Goal: Task Accomplishment & Management: Use online tool/utility

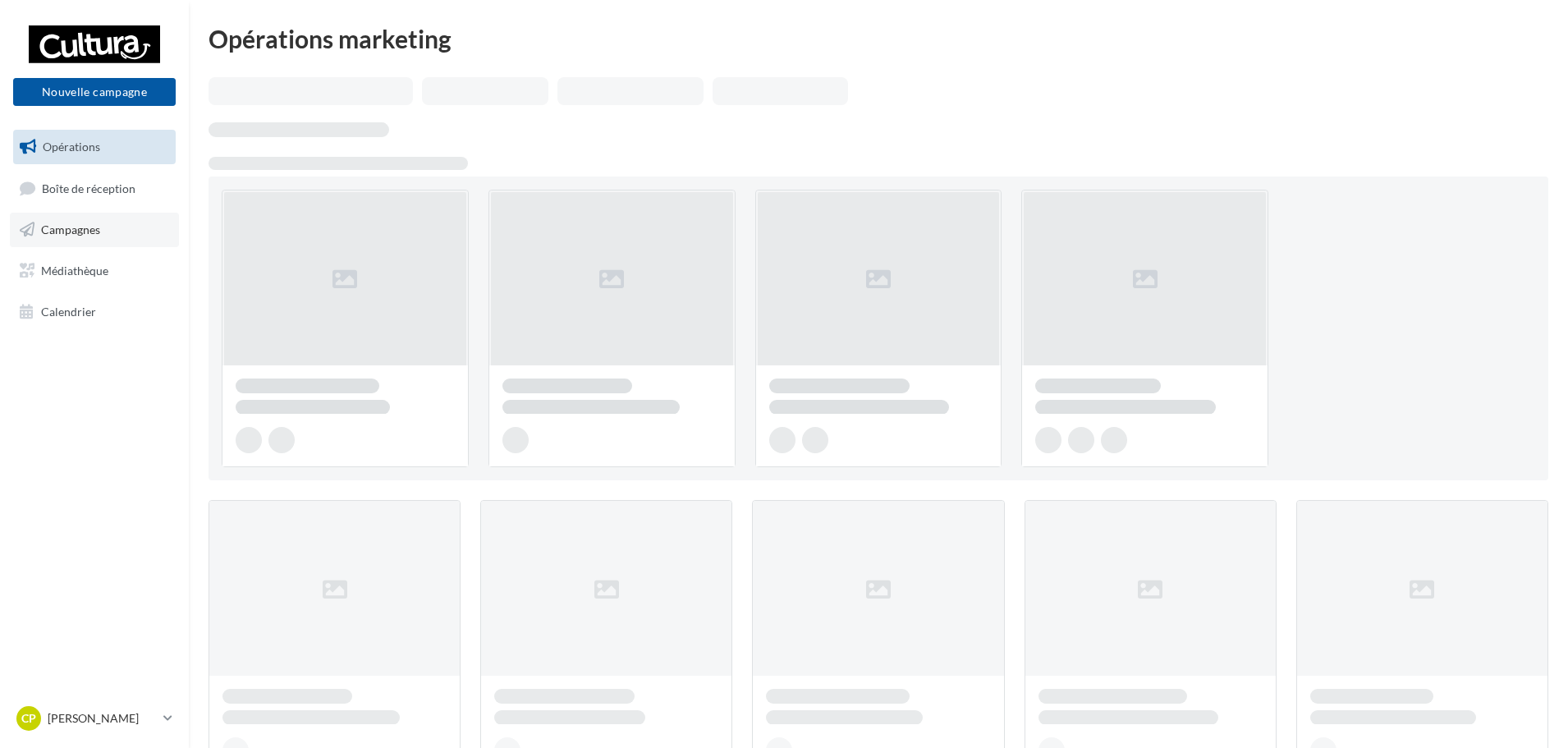
click at [58, 235] on span "Campagnes" at bounding box center [71, 229] width 60 height 14
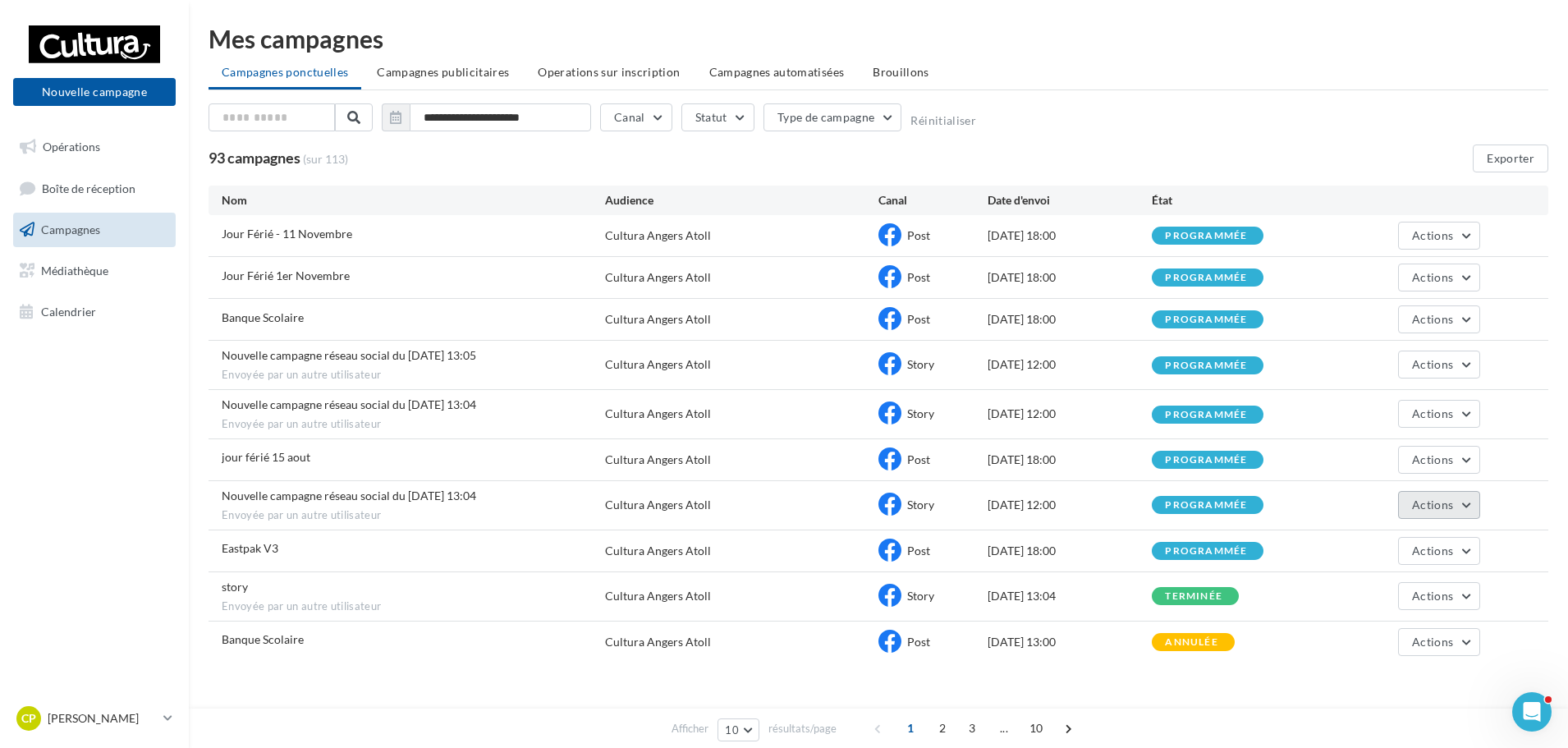
click at [1473, 507] on button "Actions" at bounding box center [1439, 505] width 82 height 28
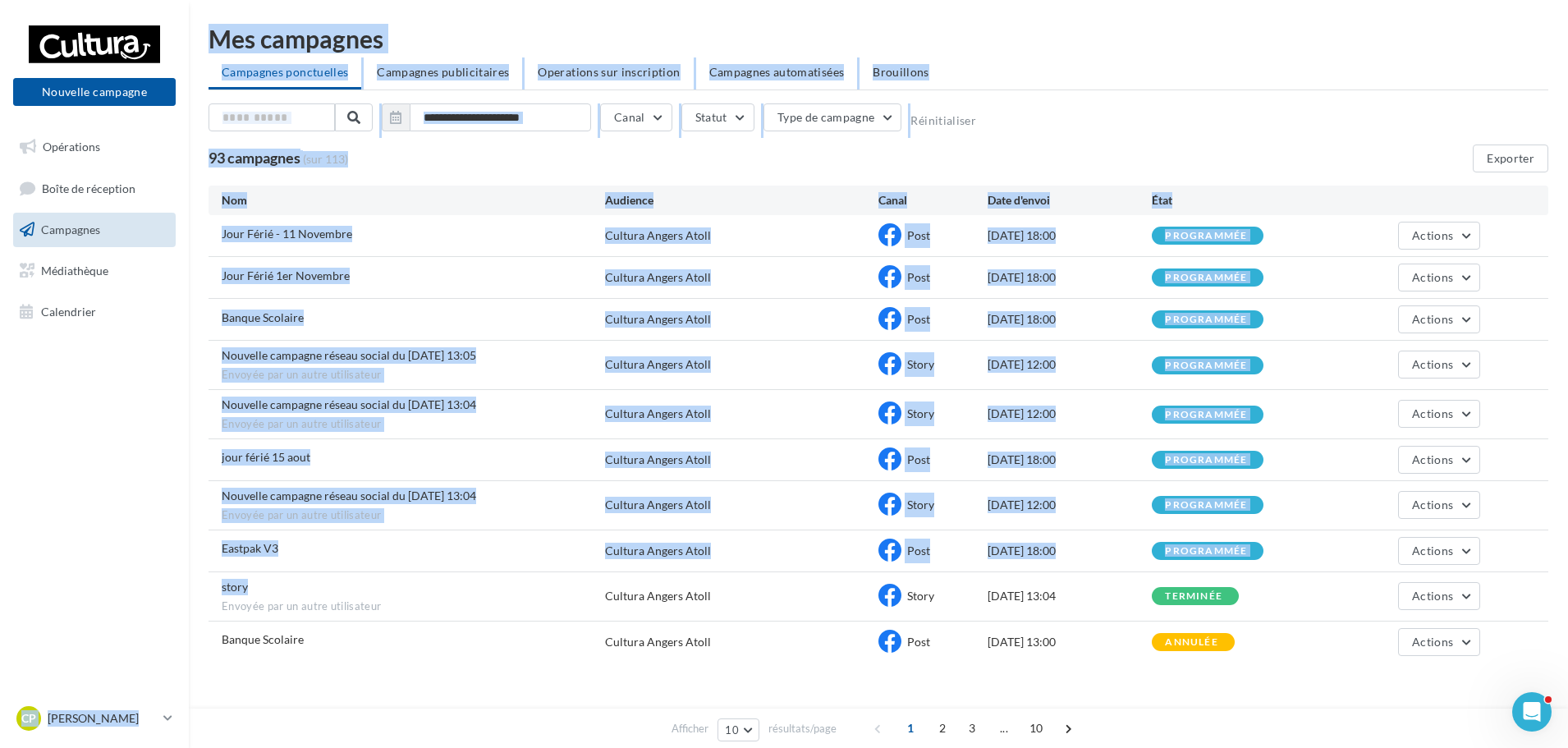
drag, startPoint x: 257, startPoint y: 591, endPoint x: 182, endPoint y: 603, distance: 76.0
click at [179, 605] on div "Nouvelle campagne Nouvelle campagne Opérations Boîte de réception Campagnes Méd…" at bounding box center [784, 390] width 1568 height 780
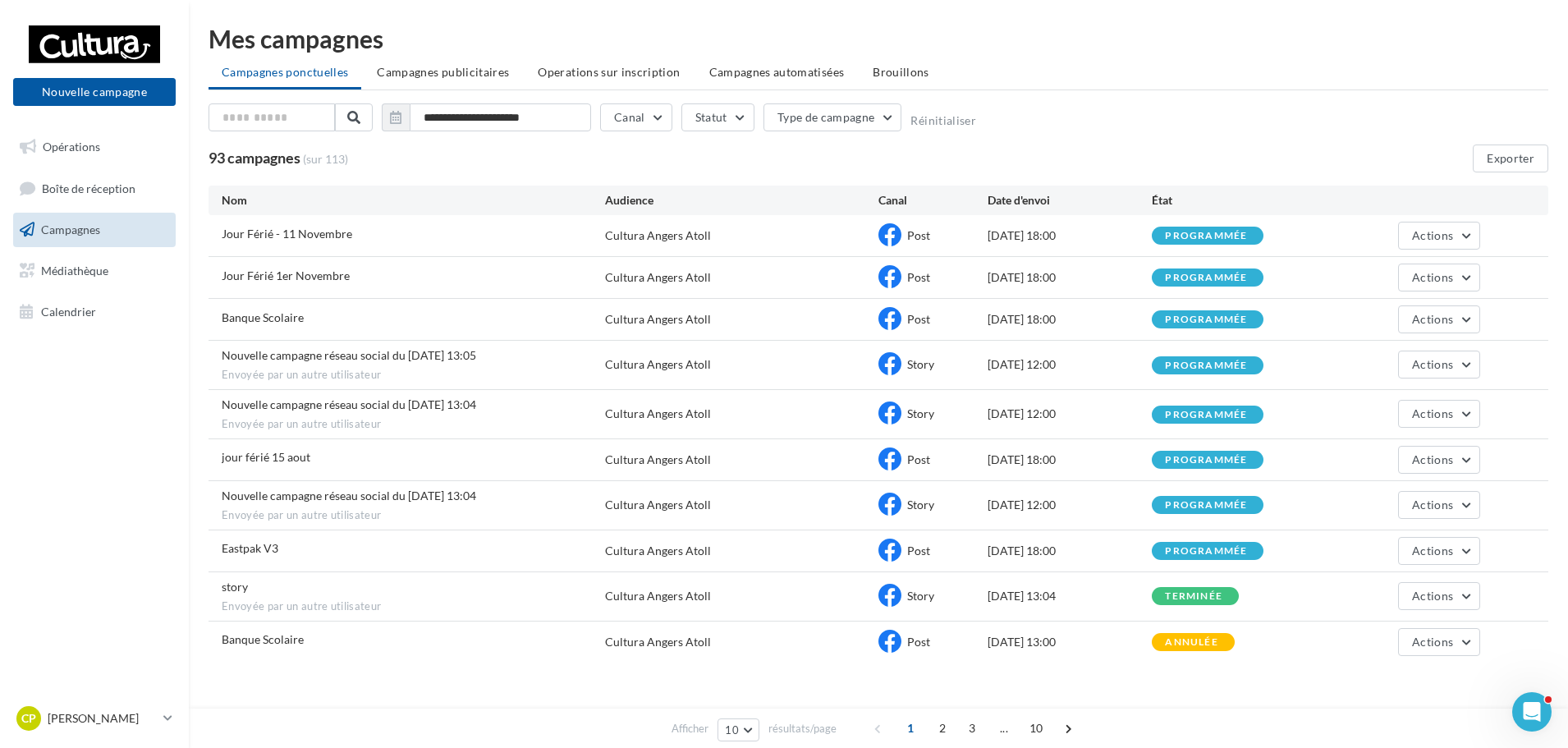
click at [255, 584] on div "story Envoyée par un autre utilisateur" at bounding box center [413, 596] width 383 height 35
click at [248, 585] on div "story Envoyée par un autre utilisateur" at bounding box center [413, 596] width 383 height 35
click at [238, 588] on span "story" at bounding box center [234, 586] width 26 height 14
click at [257, 584] on div "story Envoyée par un autre utilisateur" at bounding box center [413, 596] width 383 height 35
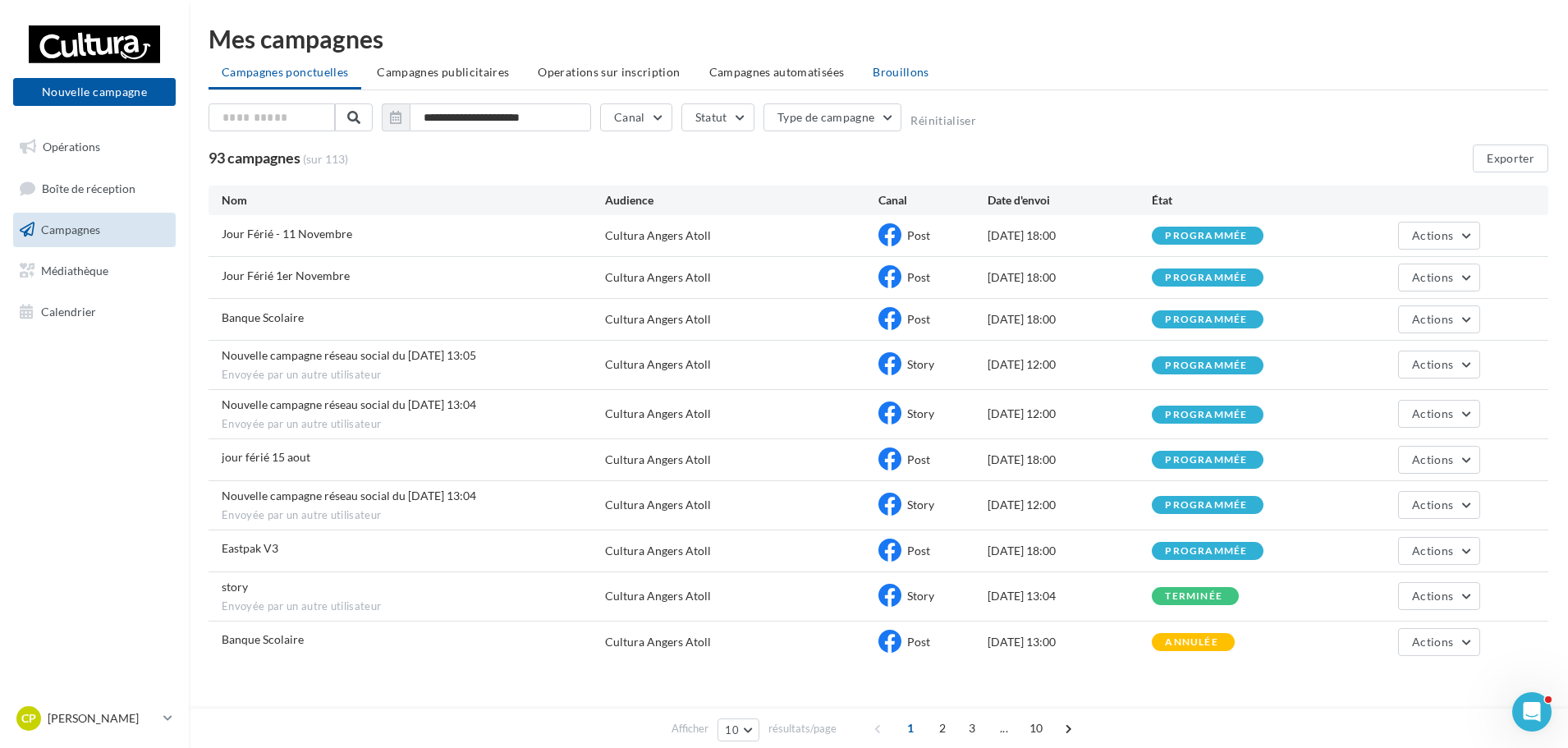
click at [877, 68] on span "Brouillons" at bounding box center [900, 72] width 57 height 14
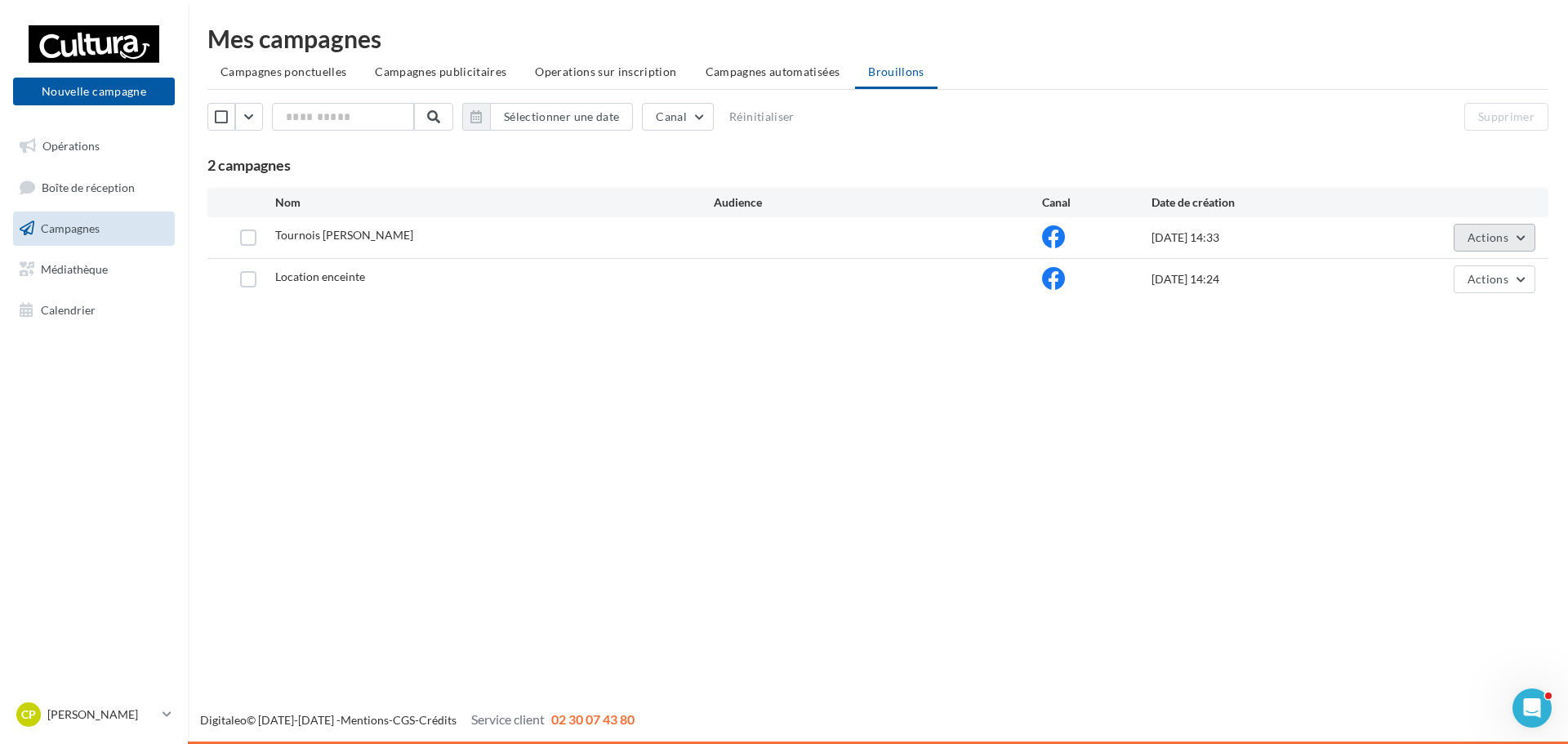
click at [1487, 241] on span "Actions" at bounding box center [1488, 237] width 41 height 14
click at [1420, 286] on button "Editer" at bounding box center [1453, 276] width 164 height 43
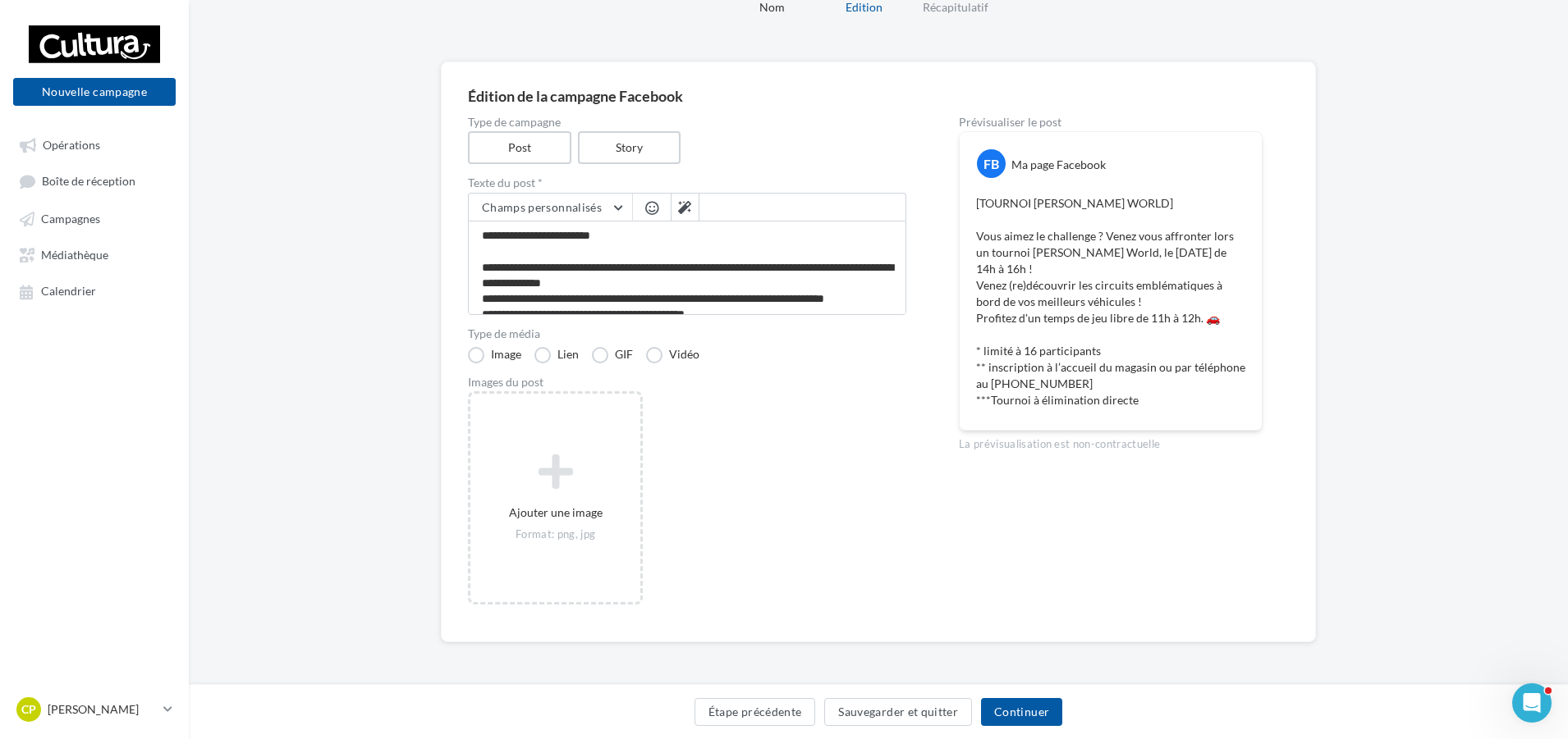
click at [888, 498] on div "Ajouter une image Format: png, jpg" at bounding box center [693, 507] width 451 height 231
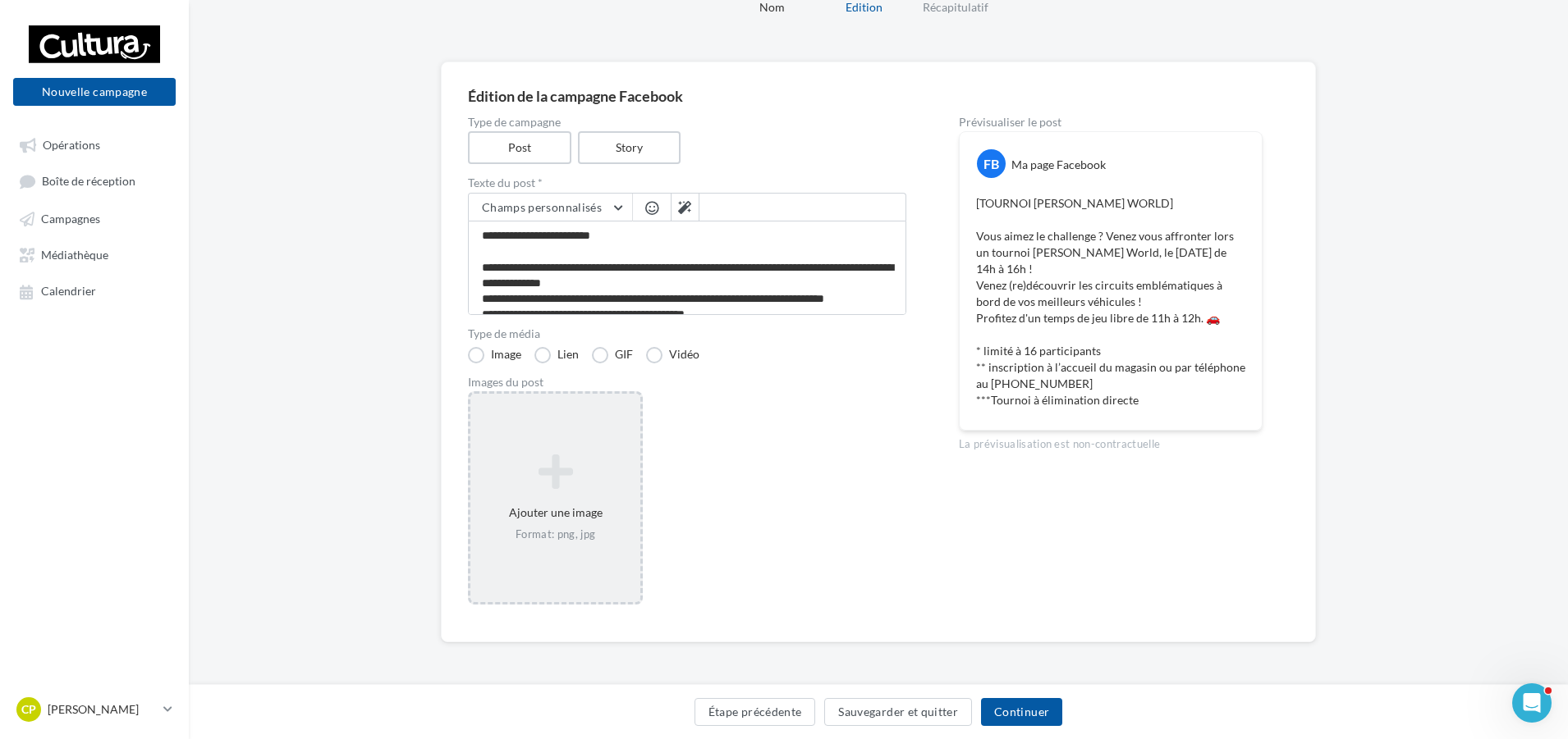
click at [596, 470] on icon at bounding box center [555, 471] width 157 height 39
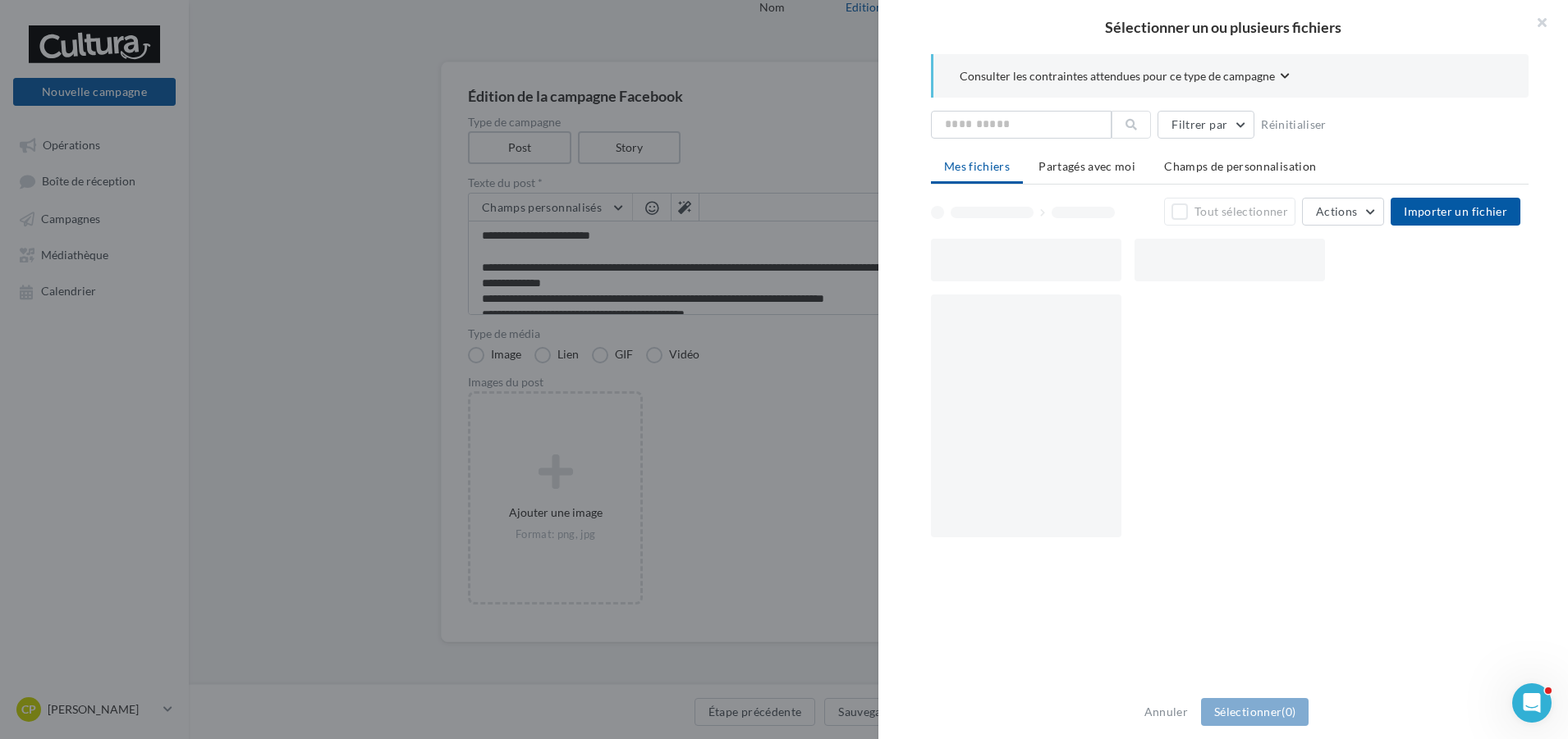
scroll to position [68, 0]
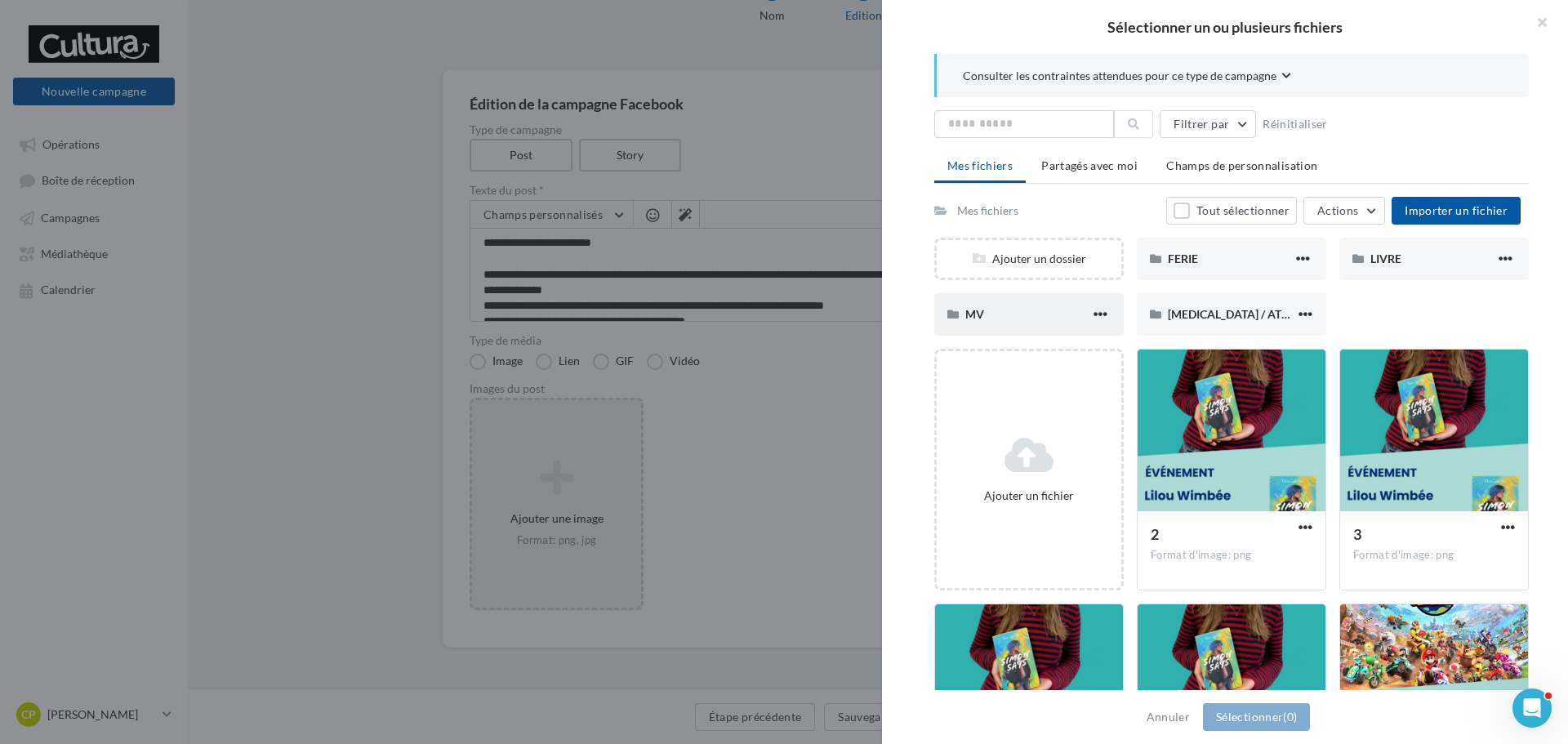
click at [998, 320] on div "MV" at bounding box center [1027, 315] width 125 height 17
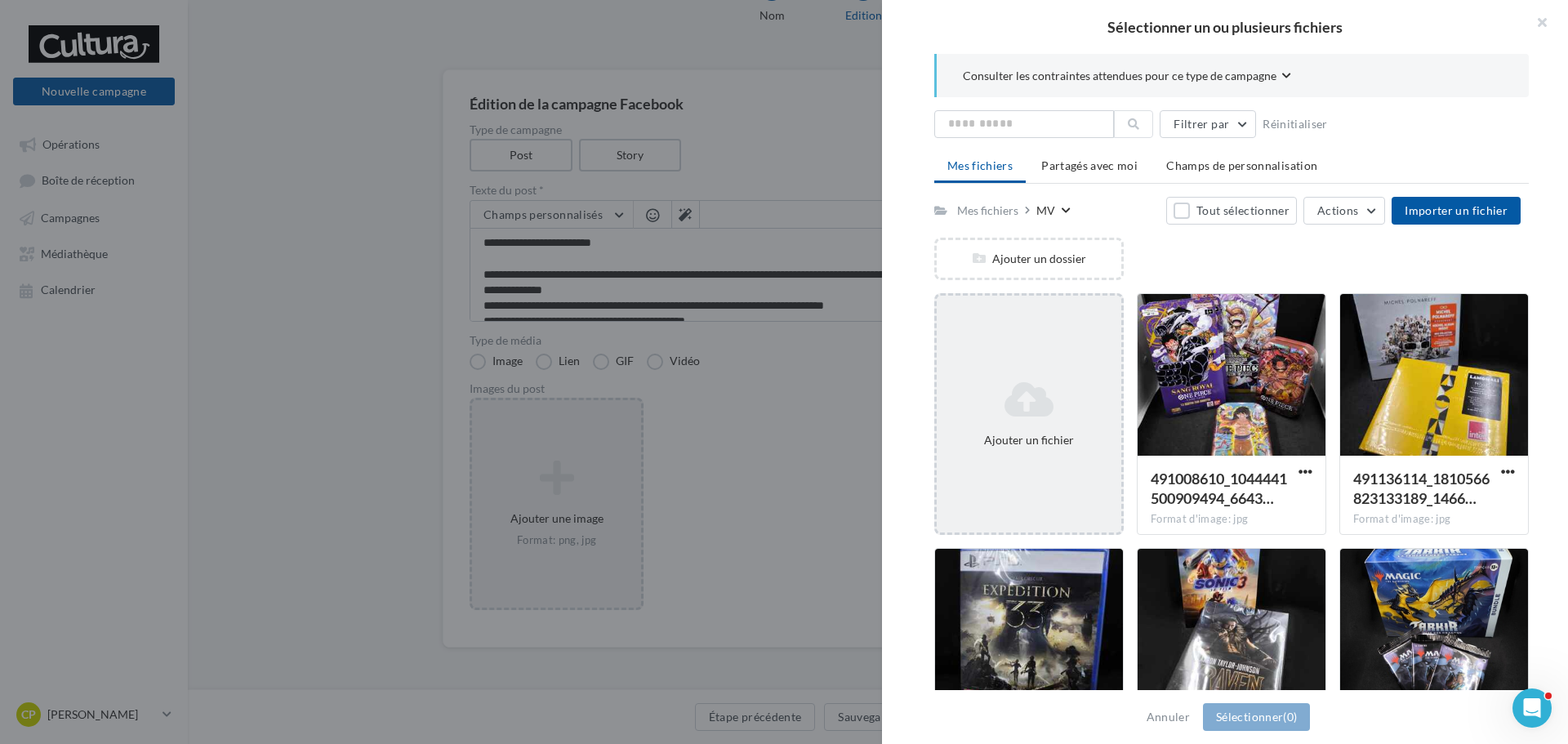
click at [1012, 391] on icon at bounding box center [1028, 399] width 171 height 39
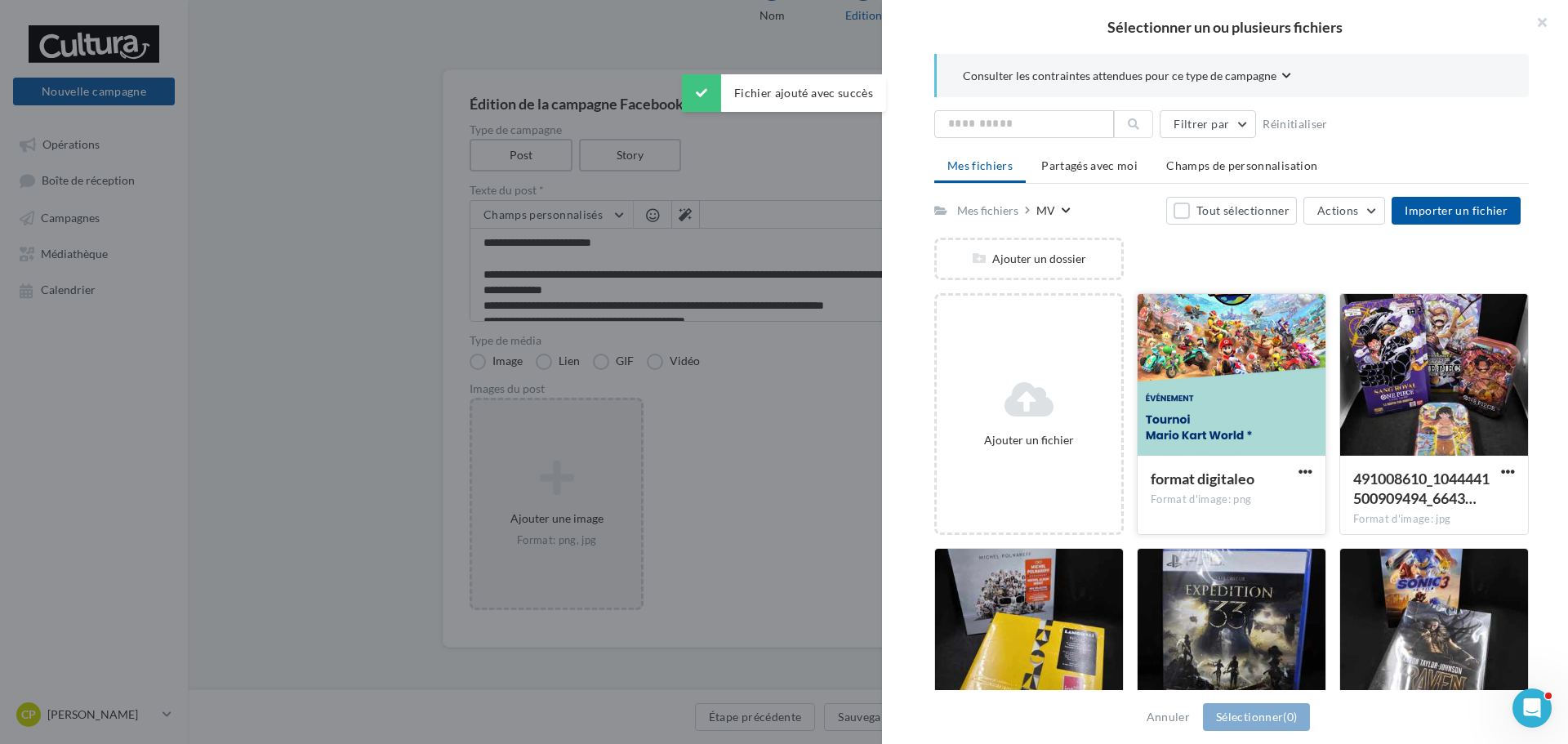
click at [1224, 418] on div at bounding box center [1230, 376] width 188 height 164
click at [1253, 714] on button "Sélectionner (1)" at bounding box center [1256, 717] width 107 height 28
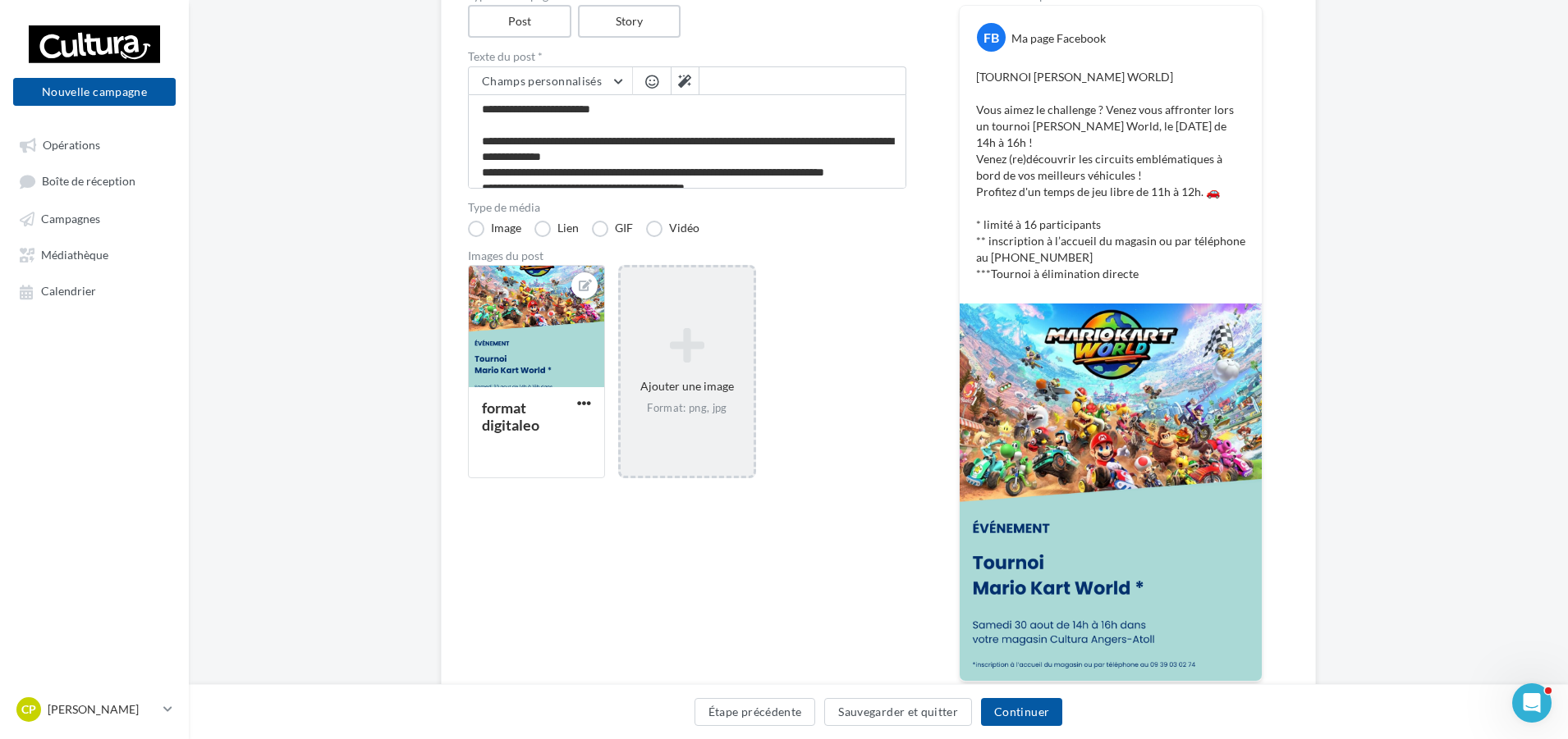
scroll to position [58, 0]
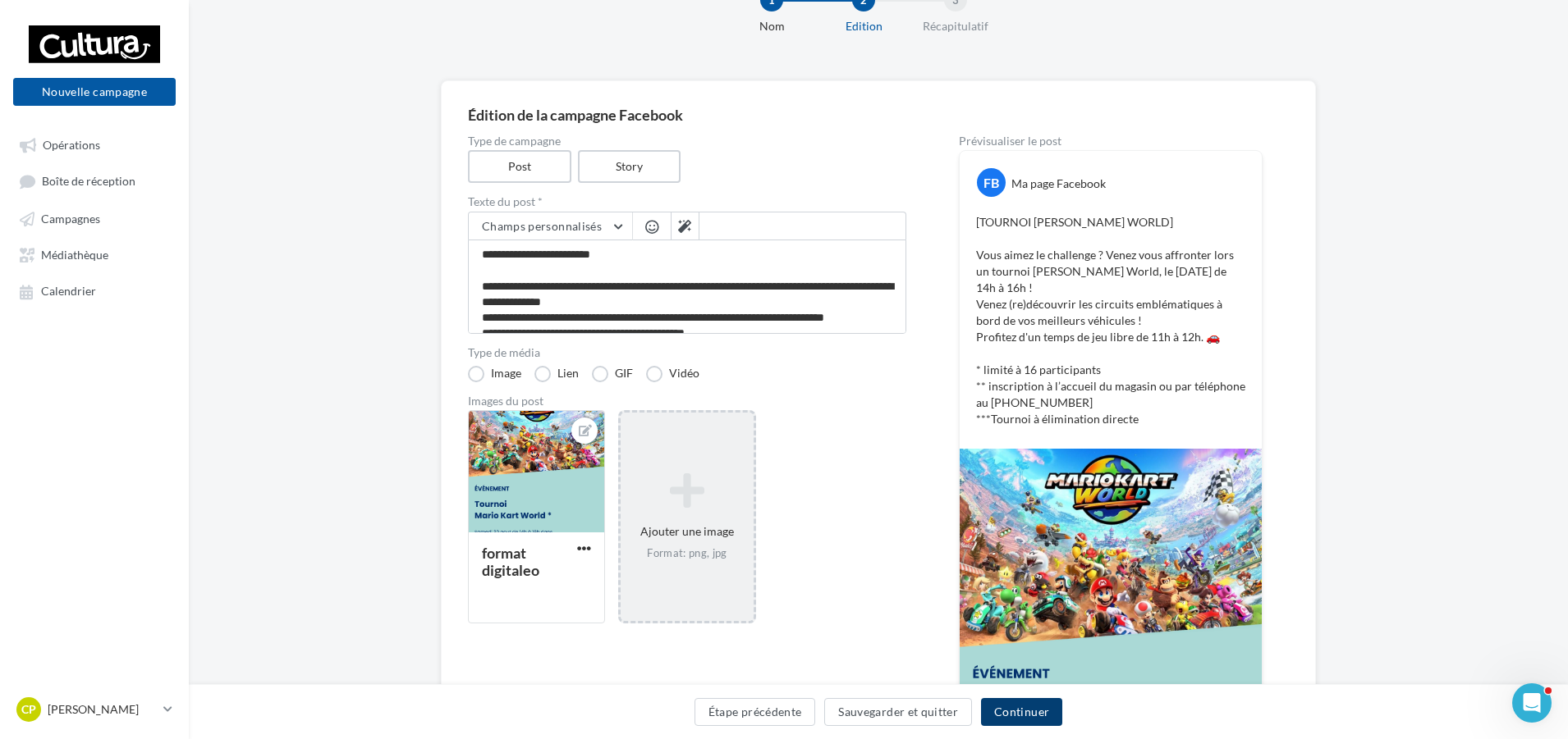
click at [1015, 716] on button "Continuer" at bounding box center [1021, 712] width 81 height 28
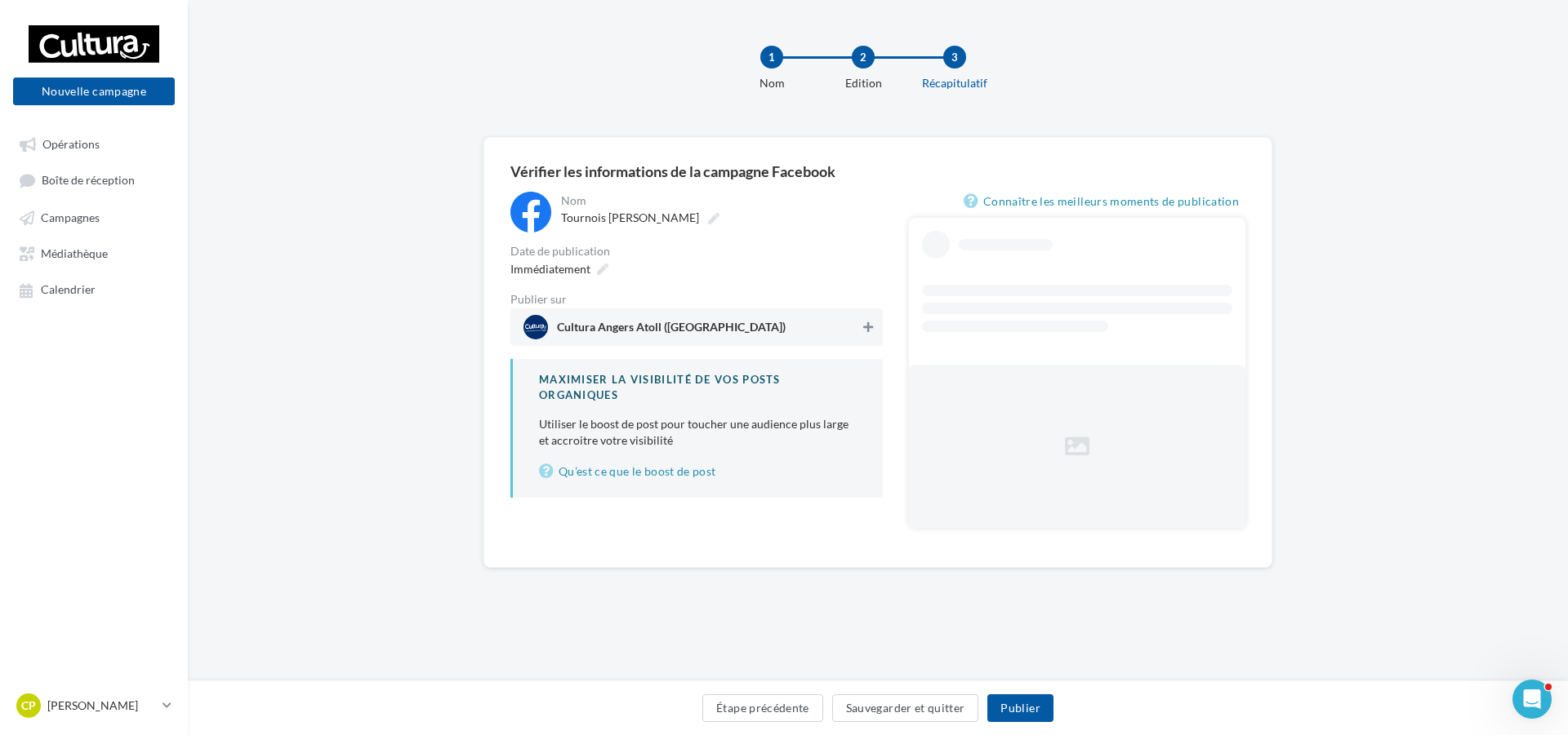
click at [870, 330] on icon at bounding box center [868, 327] width 10 height 11
click at [708, 219] on icon at bounding box center [713, 218] width 11 height 11
click at [671, 219] on input "**********" at bounding box center [632, 220] width 143 height 28
click at [735, 273] on div "Immédiatement" at bounding box center [697, 276] width 372 height 24
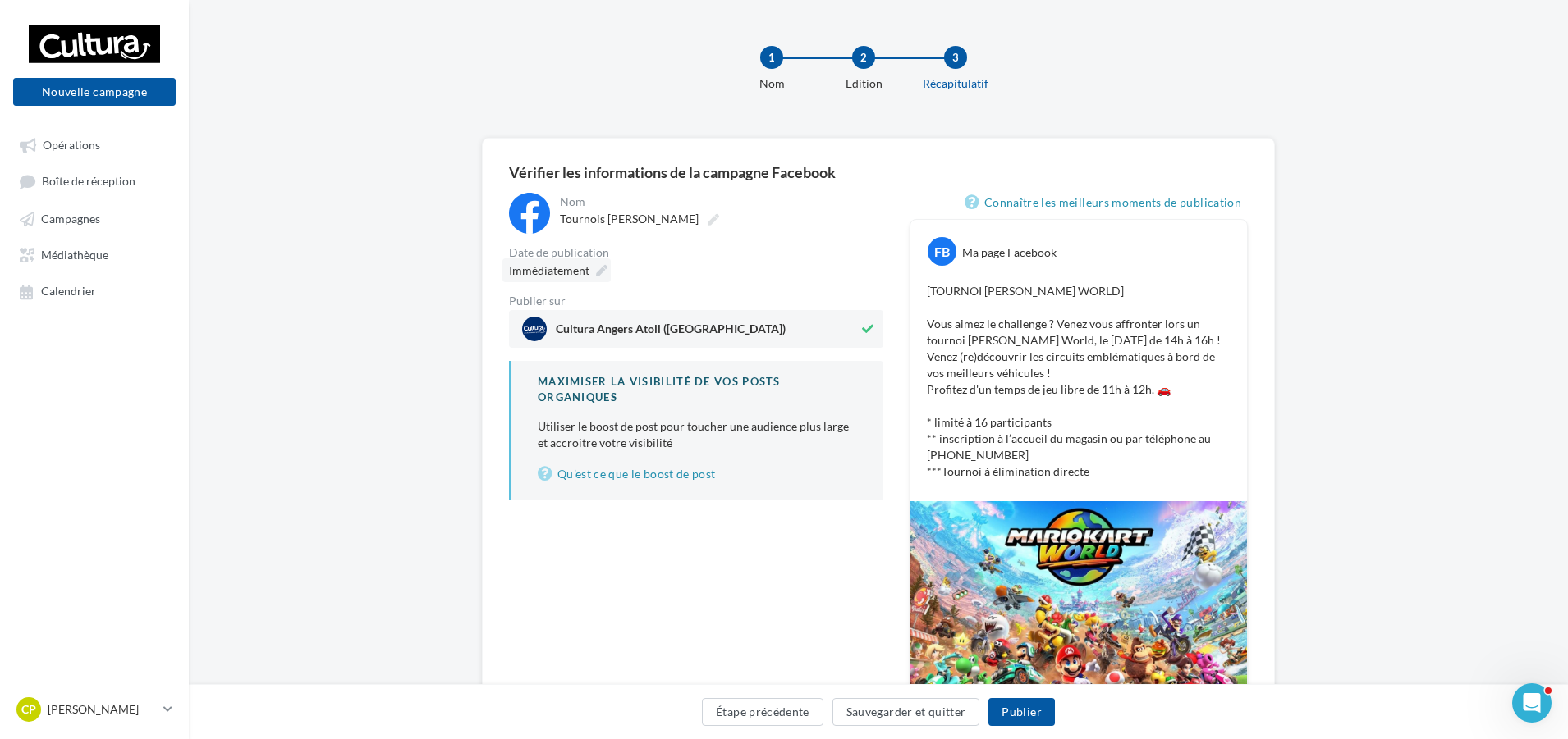
click at [607, 275] on div "Immédiatement" at bounding box center [556, 271] width 109 height 24
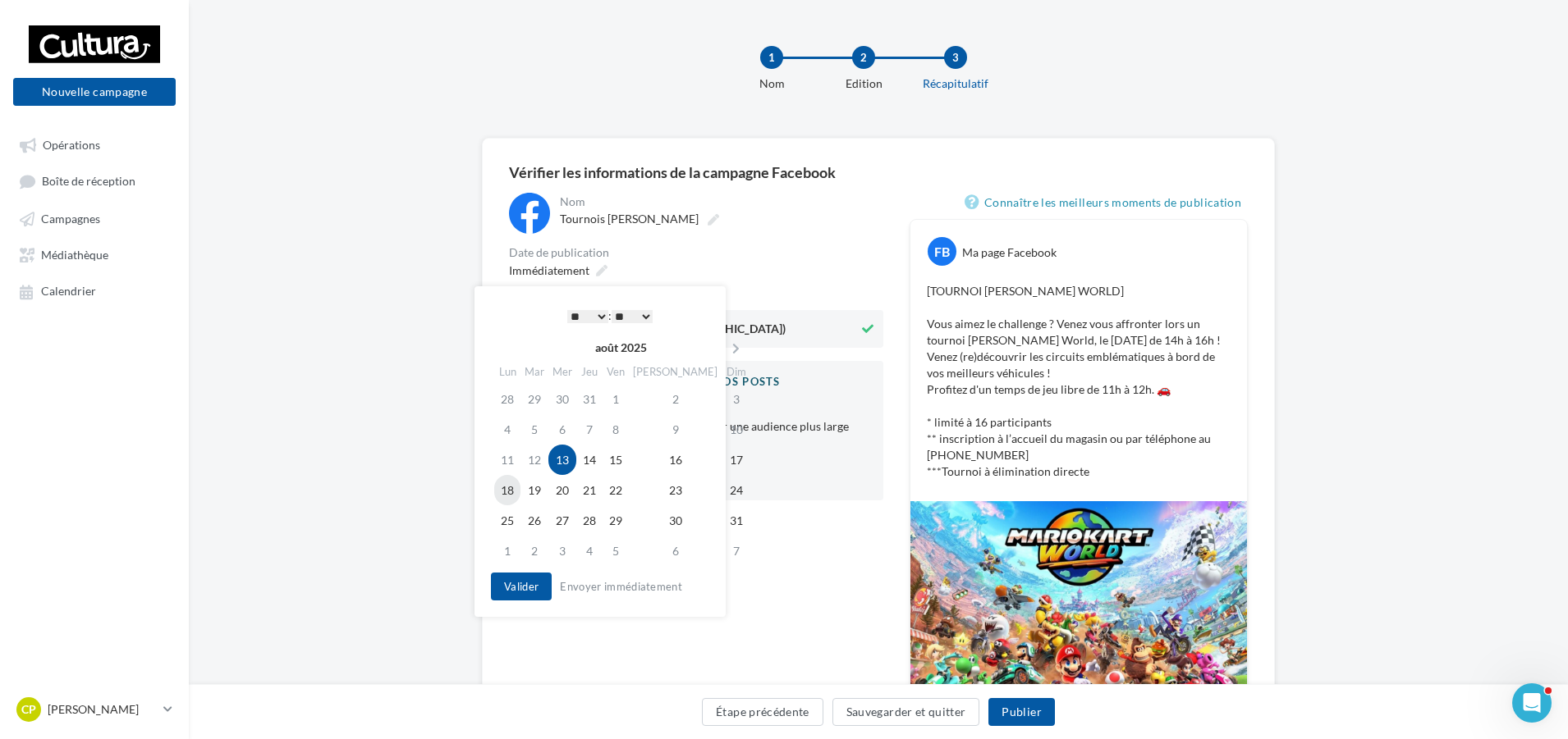
click at [504, 491] on td "18" at bounding box center [507, 490] width 26 height 31
click at [854, 566] on div "**********" at bounding box center [696, 568] width 374 height 751
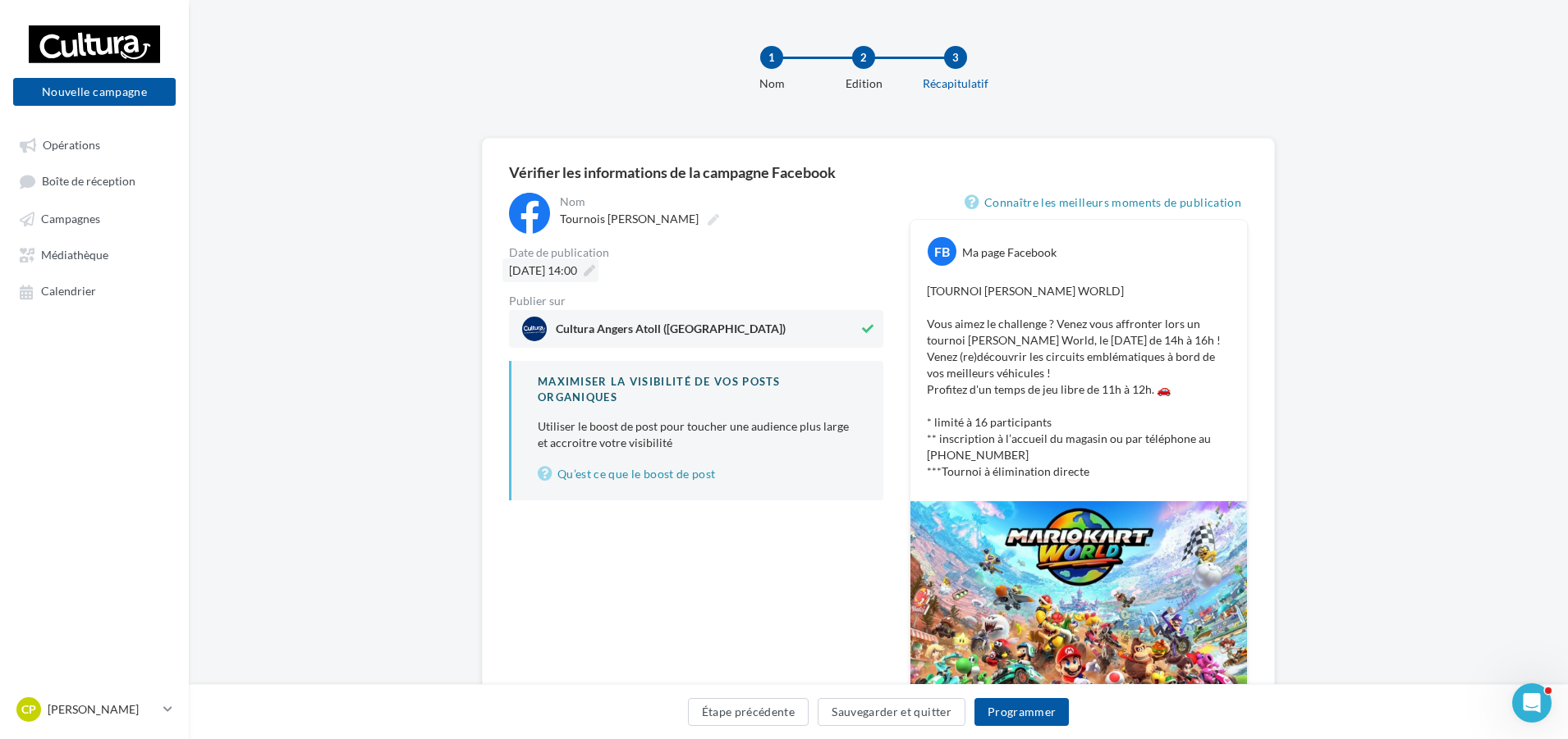
click at [598, 268] on div "18/08/2025 à 14:00" at bounding box center [550, 271] width 96 height 24
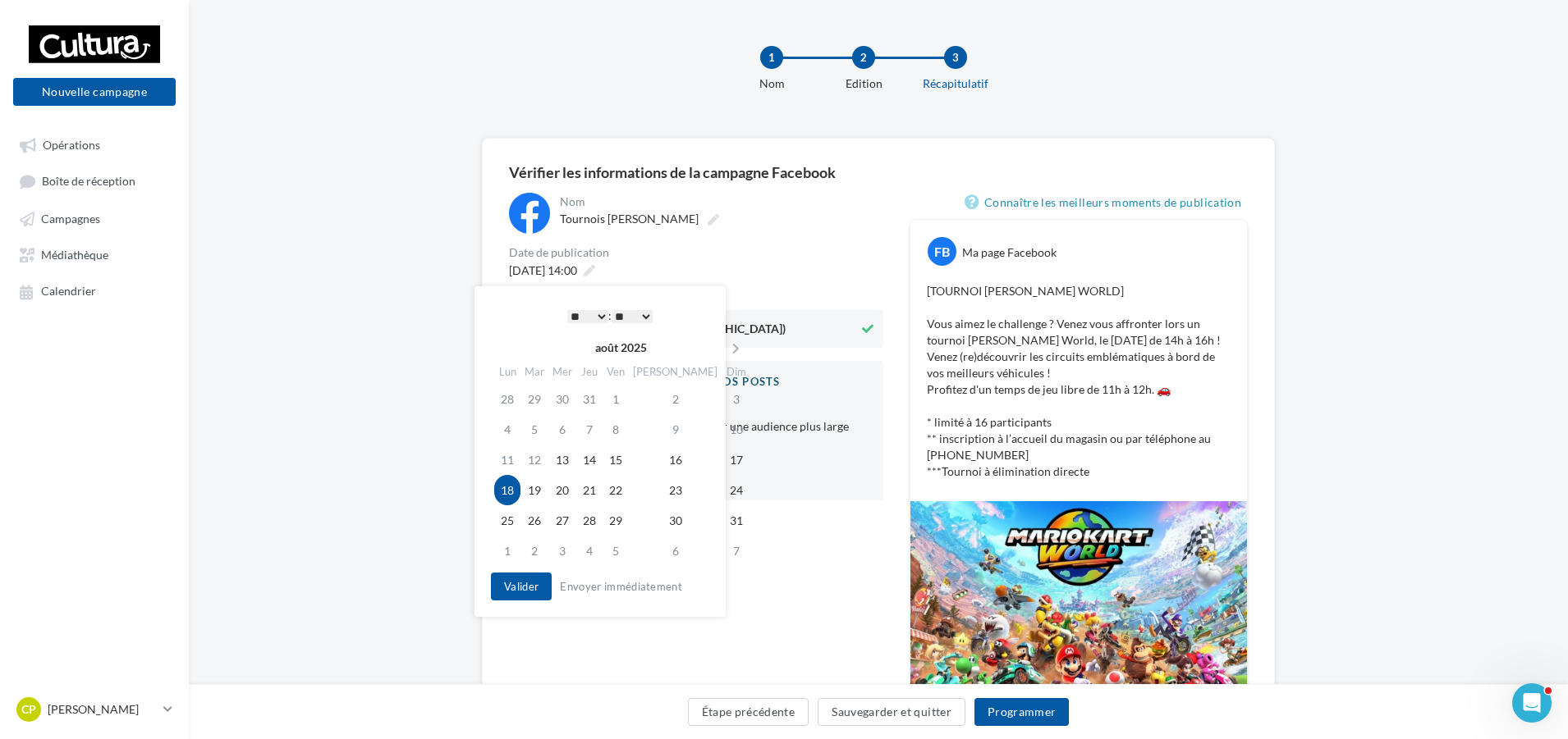
click at [604, 311] on select "* * * * * * * * * * ** ** ** ** ** ** ** ** ** ** ** ** ** **" at bounding box center [588, 317] width 41 height 13
click at [716, 605] on div "**********" at bounding box center [600, 452] width 251 height 331
click at [532, 590] on button "Valider" at bounding box center [521, 587] width 60 height 28
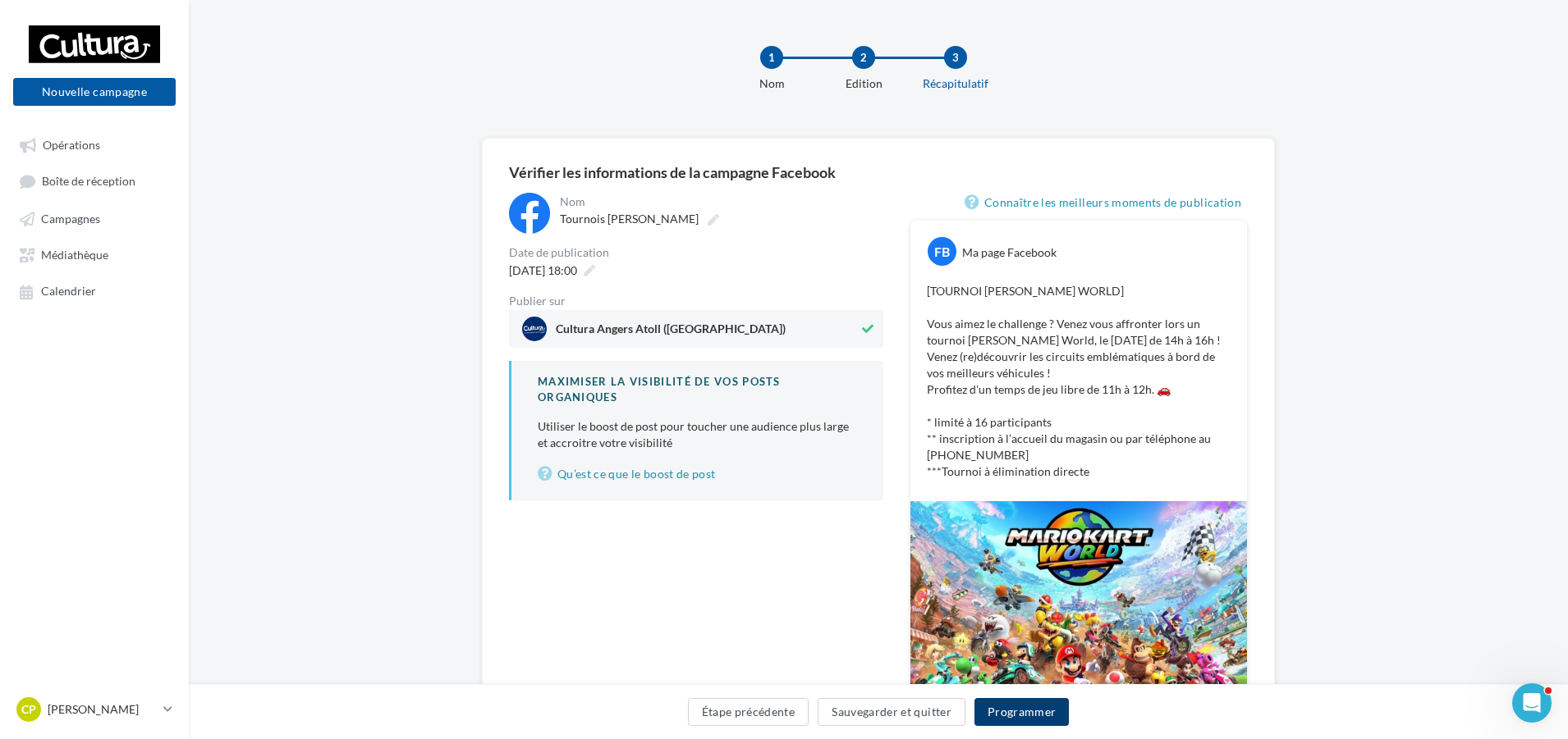
click at [1039, 710] on button "Programmer" at bounding box center [1022, 712] width 95 height 28
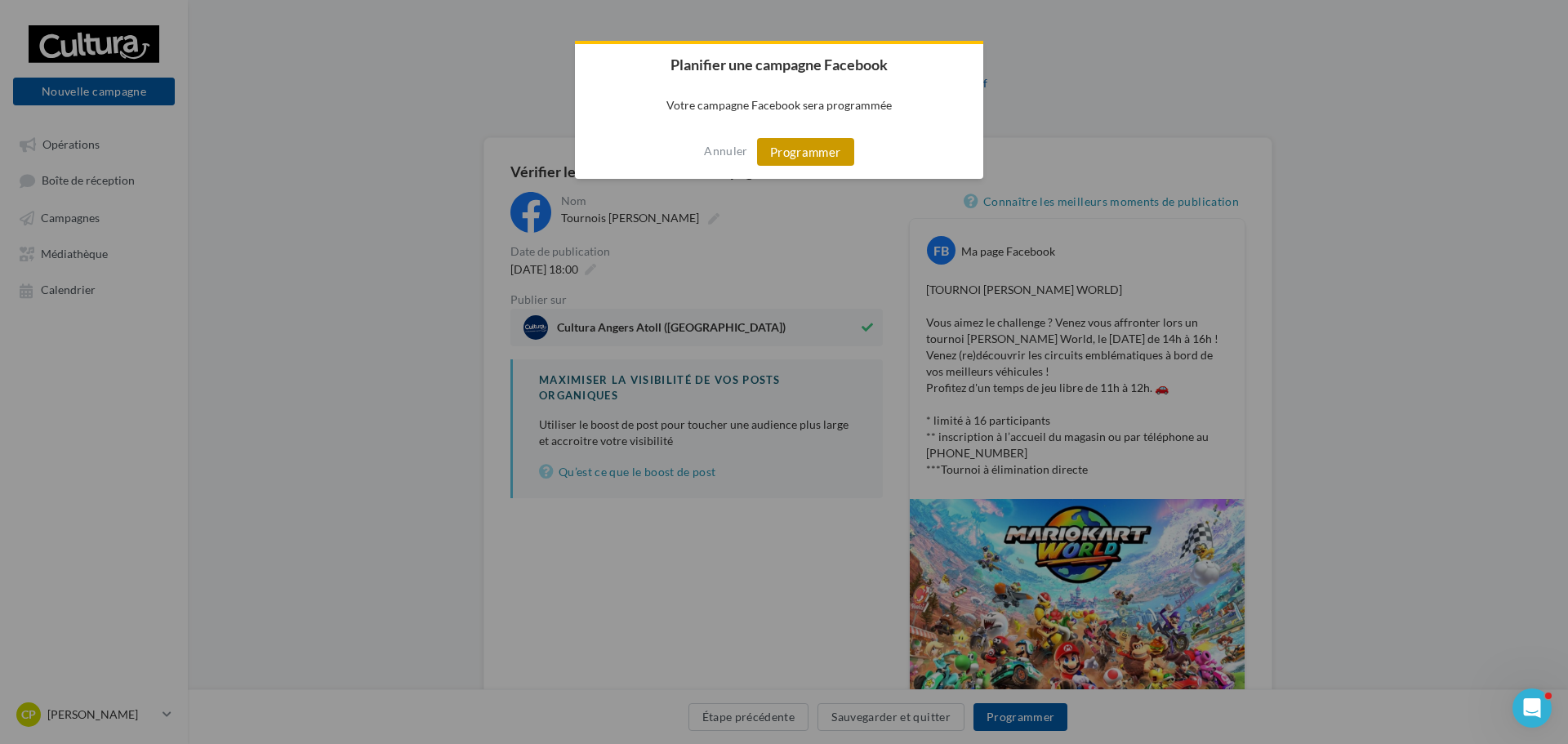
click at [823, 152] on button "Programmer" at bounding box center [805, 152] width 97 height 28
